Goal: Information Seeking & Learning: Learn about a topic

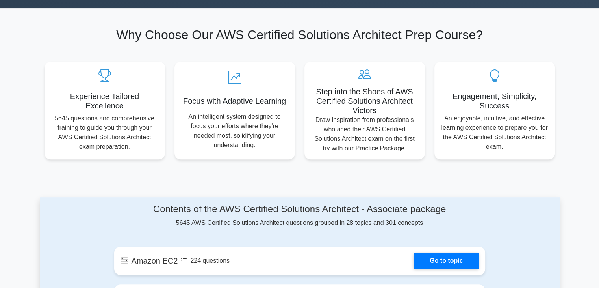
scroll to position [236, 0]
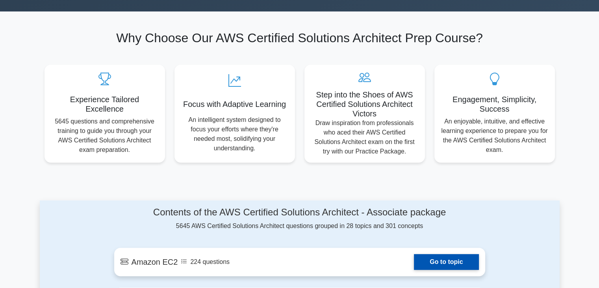
click at [421, 260] on link "Go to topic" at bounding box center [446, 262] width 65 height 16
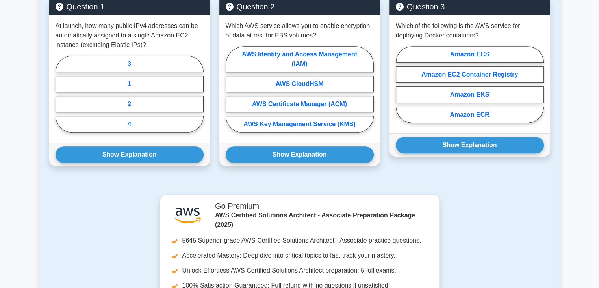
scroll to position [382, 0]
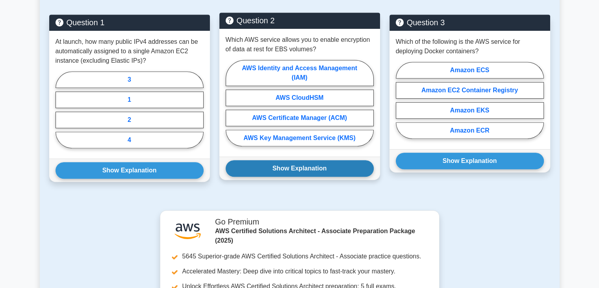
click at [310, 160] on button "Show Explanation" at bounding box center [300, 168] width 148 height 17
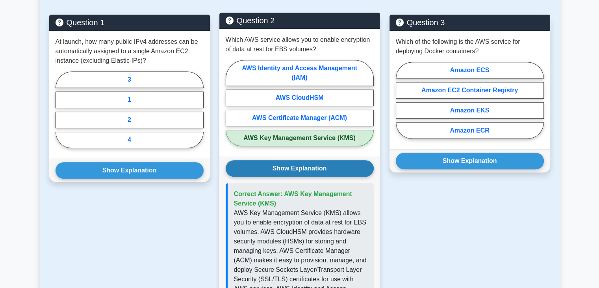
click at [310, 160] on button "Show Explanation" at bounding box center [300, 168] width 148 height 17
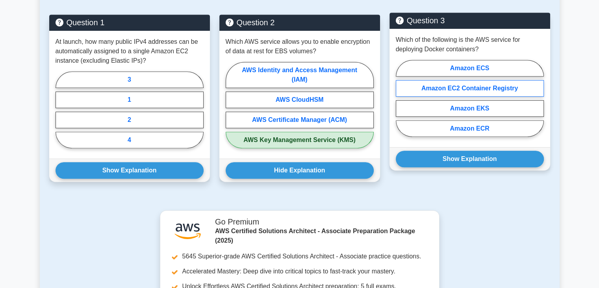
click at [474, 85] on label "Amazon EC2 Container Registry" at bounding box center [470, 88] width 148 height 17
click at [401, 98] on input "Amazon EC2 Container Registry" at bounding box center [398, 100] width 5 height 5
radio input "true"
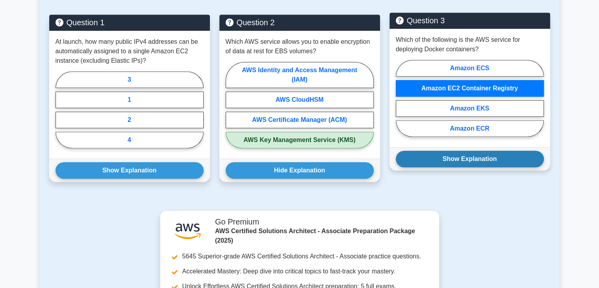
click at [485, 156] on button "Show Explanation" at bounding box center [470, 158] width 148 height 17
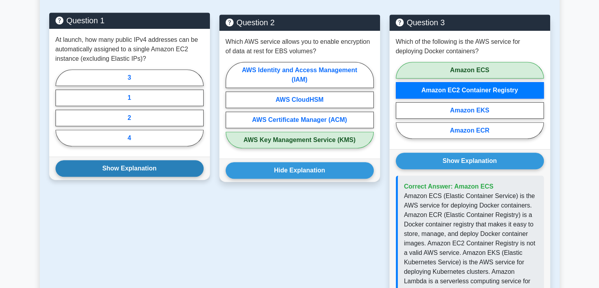
click at [143, 169] on button "Show Explanation" at bounding box center [130, 168] width 148 height 17
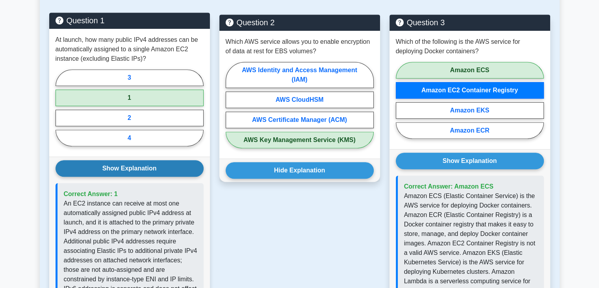
click at [143, 169] on button "Show Explanation" at bounding box center [130, 168] width 148 height 17
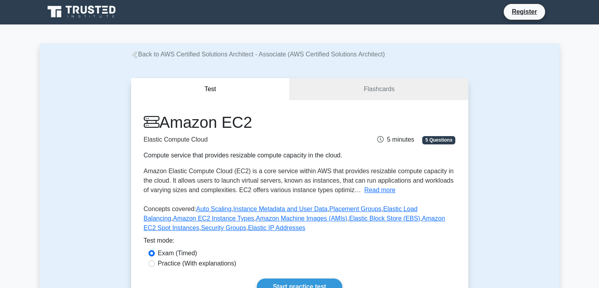
scroll to position [0, 0]
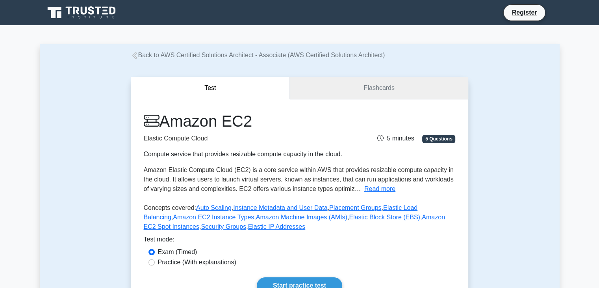
click at [374, 90] on link "Flashcards" at bounding box center [379, 88] width 178 height 22
